Goal: Task Accomplishment & Management: Manage account settings

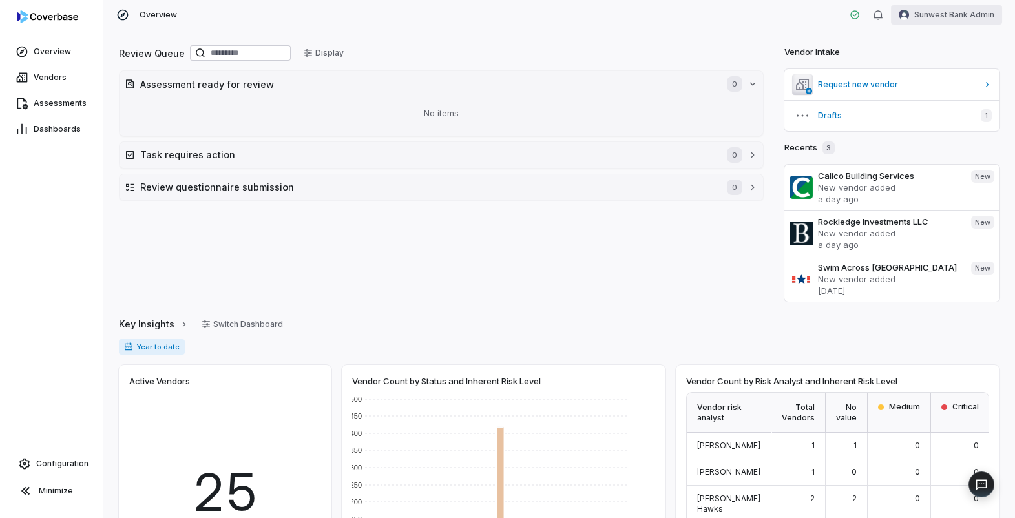
click at [937, 6] on html "Overview Vendors Assessments Dashboards Configuration Minimize Overview Sunwest…" at bounding box center [507, 259] width 1015 height 518
click at [933, 124] on div "Log out" at bounding box center [947, 118] width 99 height 21
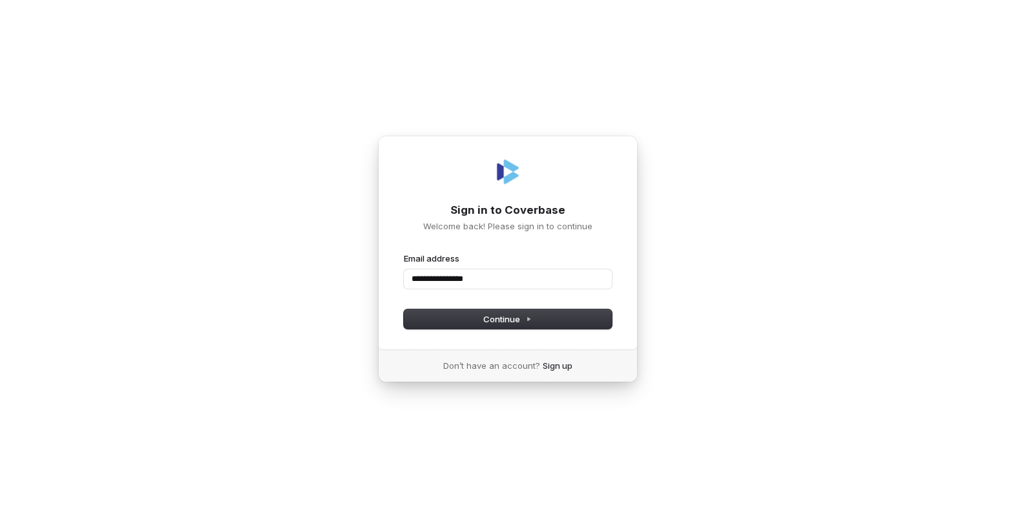
type input "**********"
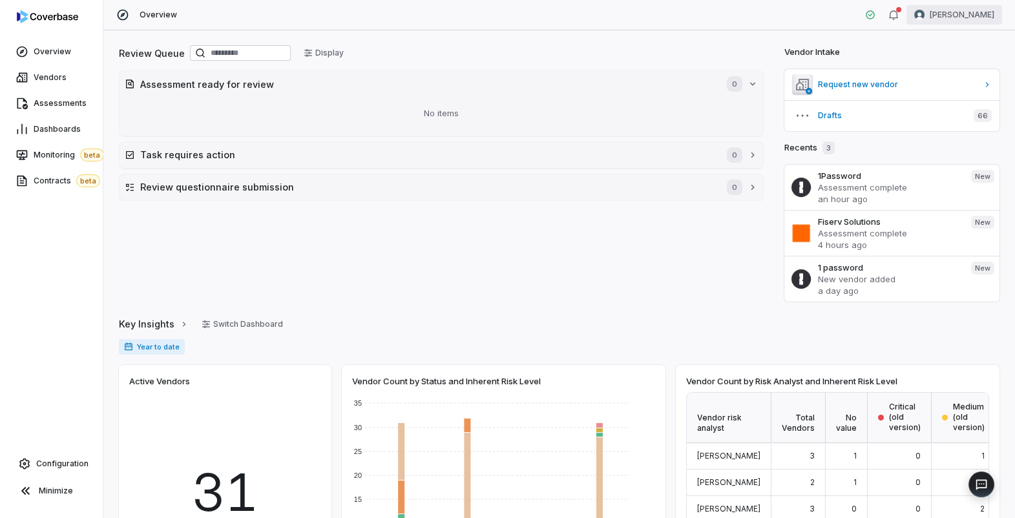
click at [951, 14] on html "Overview Vendors Assessments Dashboards Monitoring beta Contracts beta Configur…" at bounding box center [507, 259] width 1015 height 518
click at [934, 121] on div "Log out" at bounding box center [947, 118] width 99 height 21
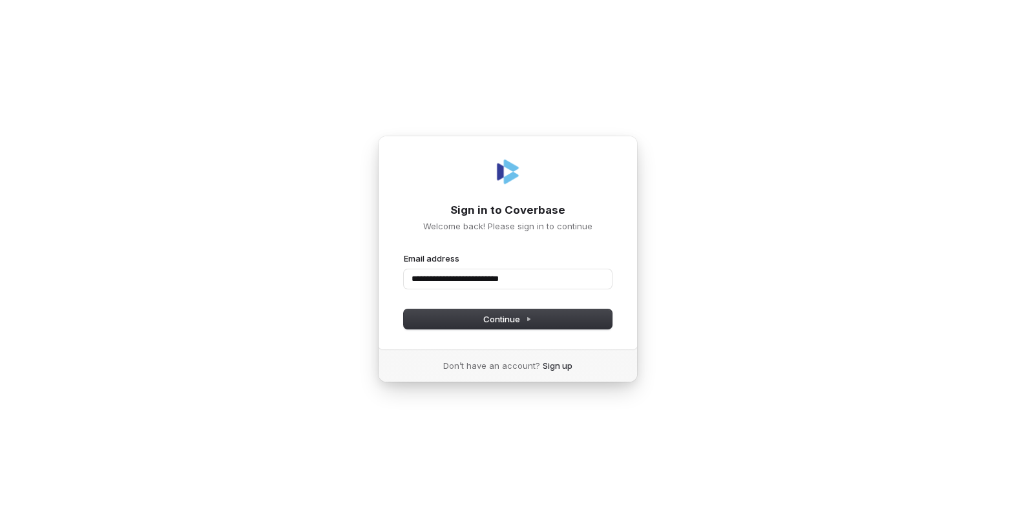
type input "**********"
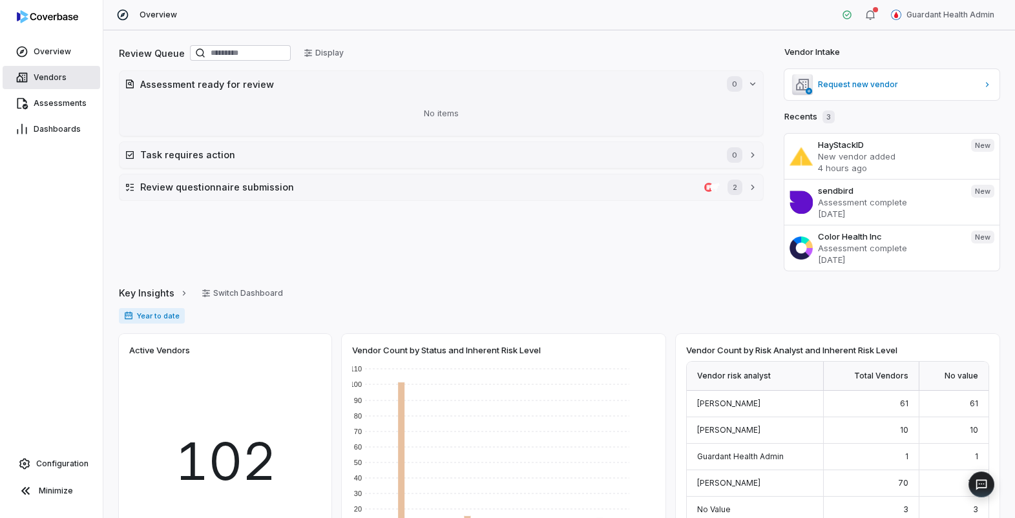
click at [65, 79] on link "Vendors" at bounding box center [52, 77] width 98 height 23
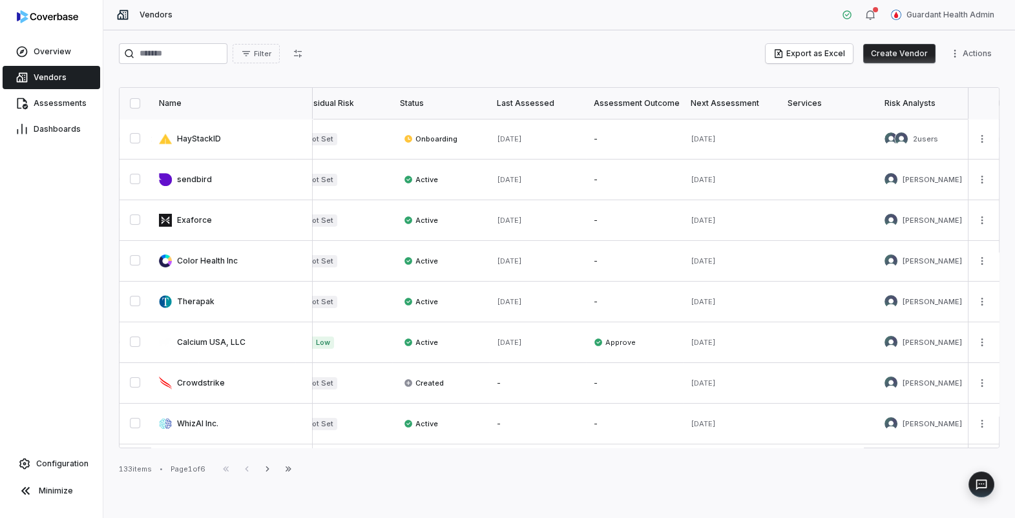
scroll to position [0, 433]
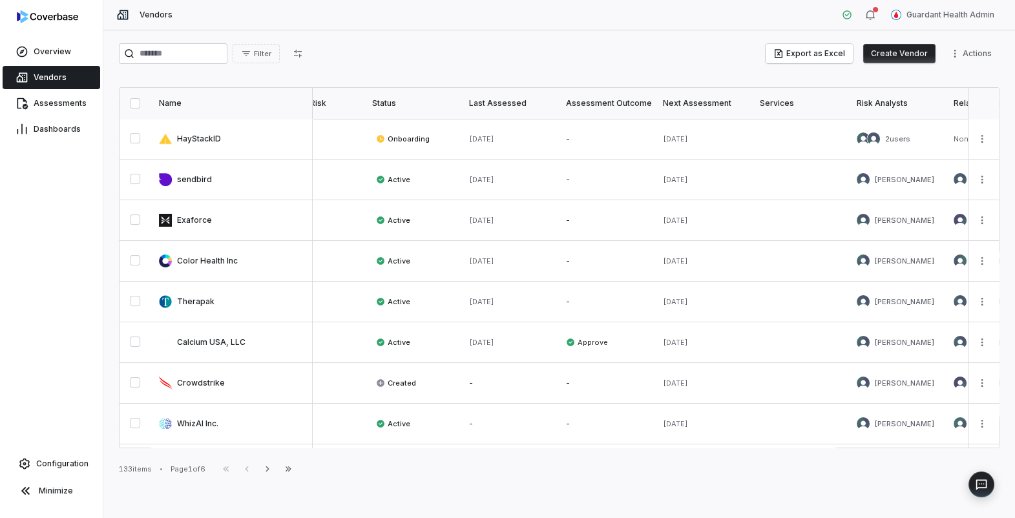
click at [715, 98] on div "Next Assessment" at bounding box center [703, 103] width 81 height 10
click at [729, 105] on div "Next Assessment" at bounding box center [703, 103] width 81 height 10
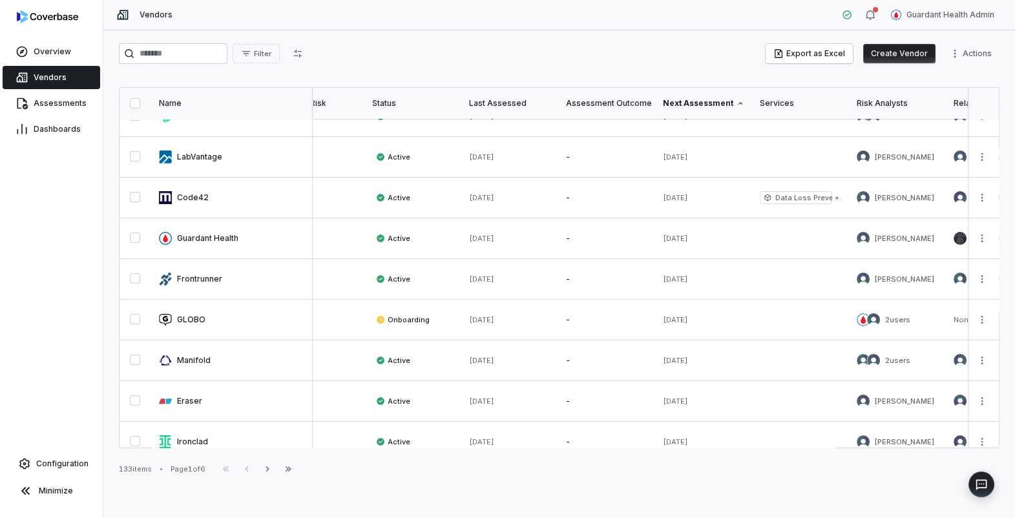
scroll to position [114, 433]
